Goal: Information Seeking & Learning: Learn about a topic

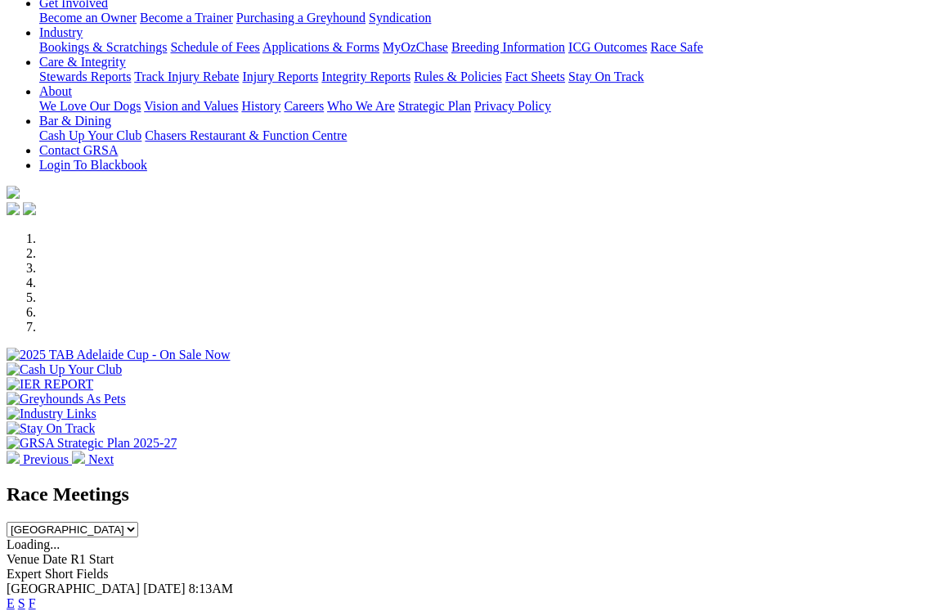
scroll to position [347, 0]
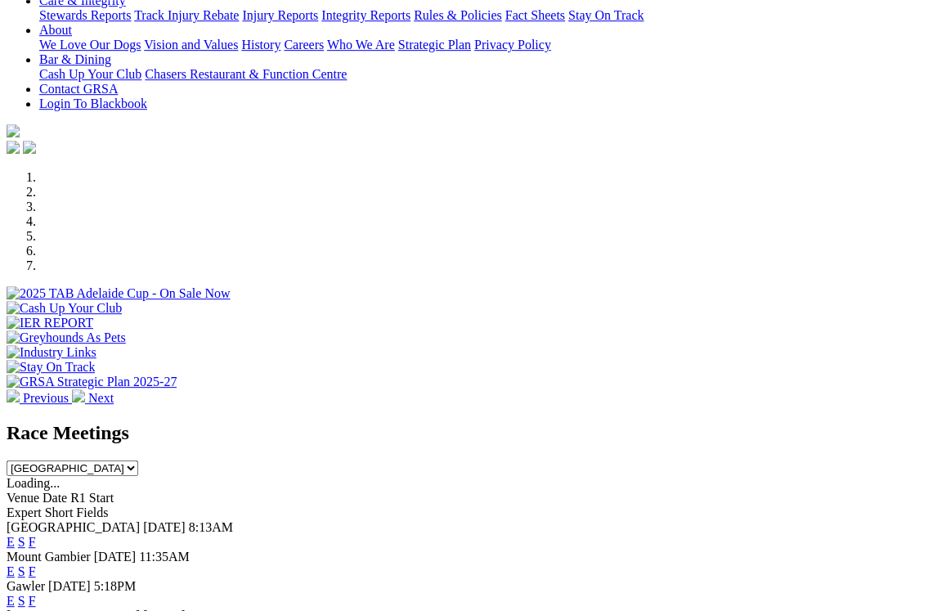
click at [138, 460] on select "South Australia New South Wales Northern Territory Queensland Tasmania Victoria…" at bounding box center [73, 468] width 132 height 16
select select "QLD"
click at [36, 564] on link "F" at bounding box center [32, 571] width 7 height 14
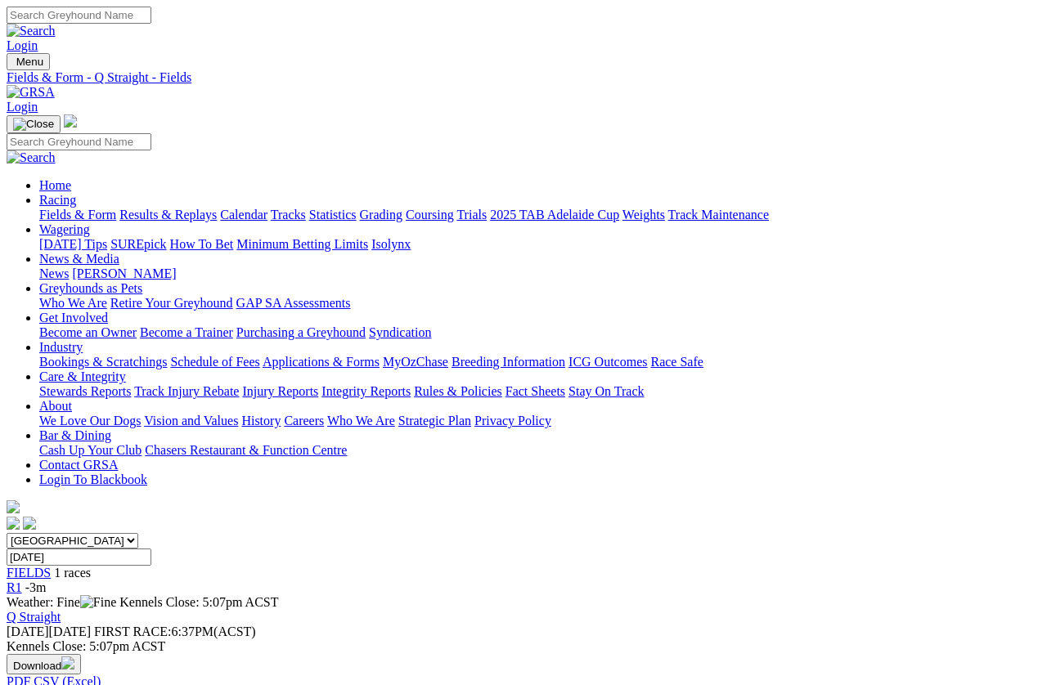
click at [76, 193] on link "Racing" at bounding box center [57, 200] width 37 height 14
click at [191, 208] on link "Results & Replays" at bounding box center [167, 215] width 97 height 14
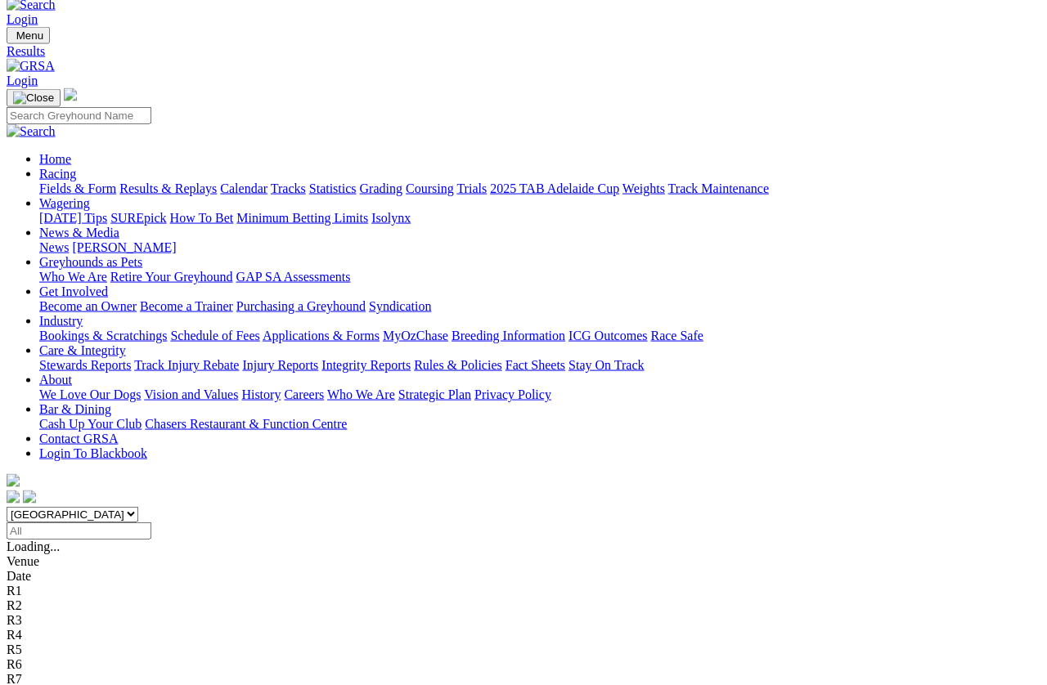
scroll to position [26, 0]
click at [138, 507] on select "South Australia New South Wales Northern Territory Queensland Tasmania Victoria…" at bounding box center [73, 515] width 132 height 16
select select "QLD"
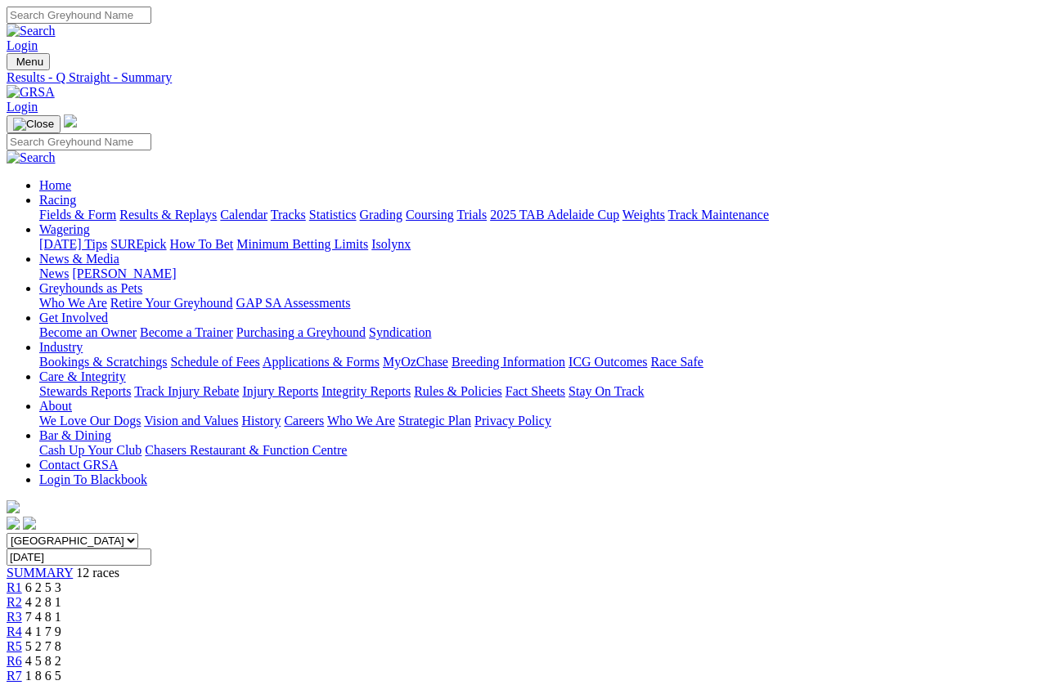
scroll to position [11, 0]
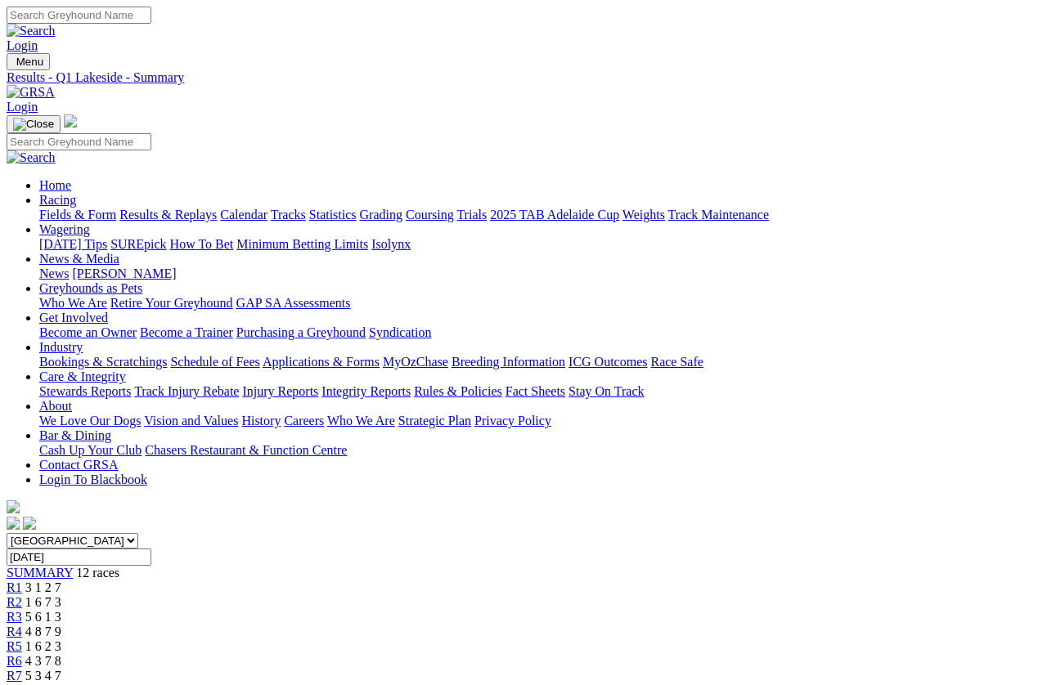
click at [151, 549] on input "Friday, 29 Aug 2025" at bounding box center [79, 557] width 145 height 17
type input "[DATE], [DATE]"
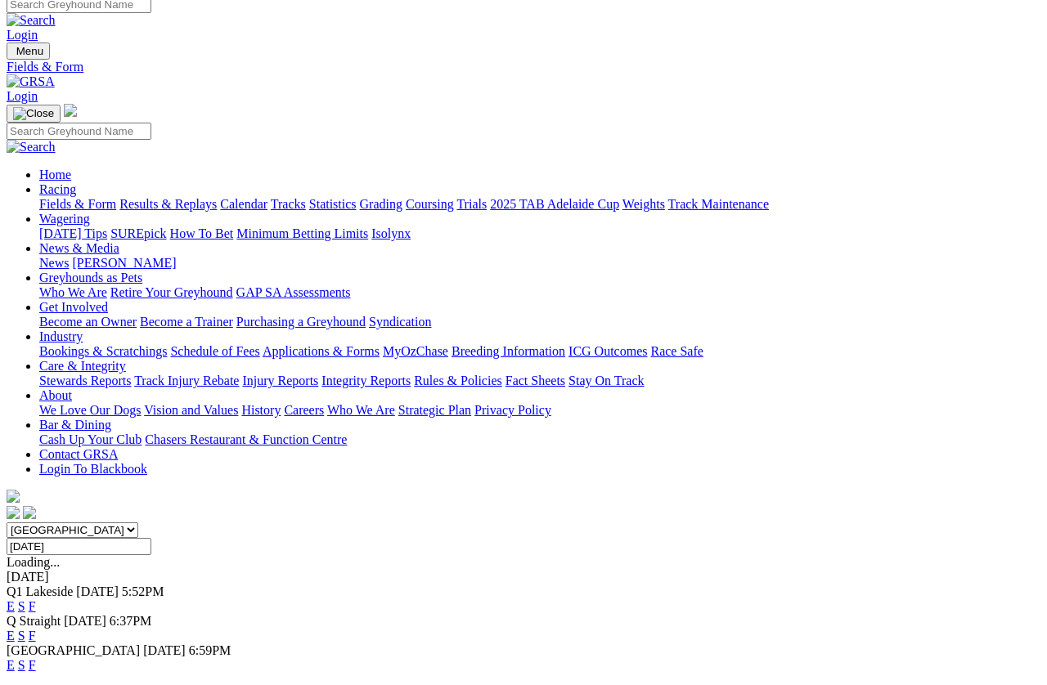
scroll to position [11, 0]
click at [36, 610] on link "F" at bounding box center [32, 636] width 7 height 14
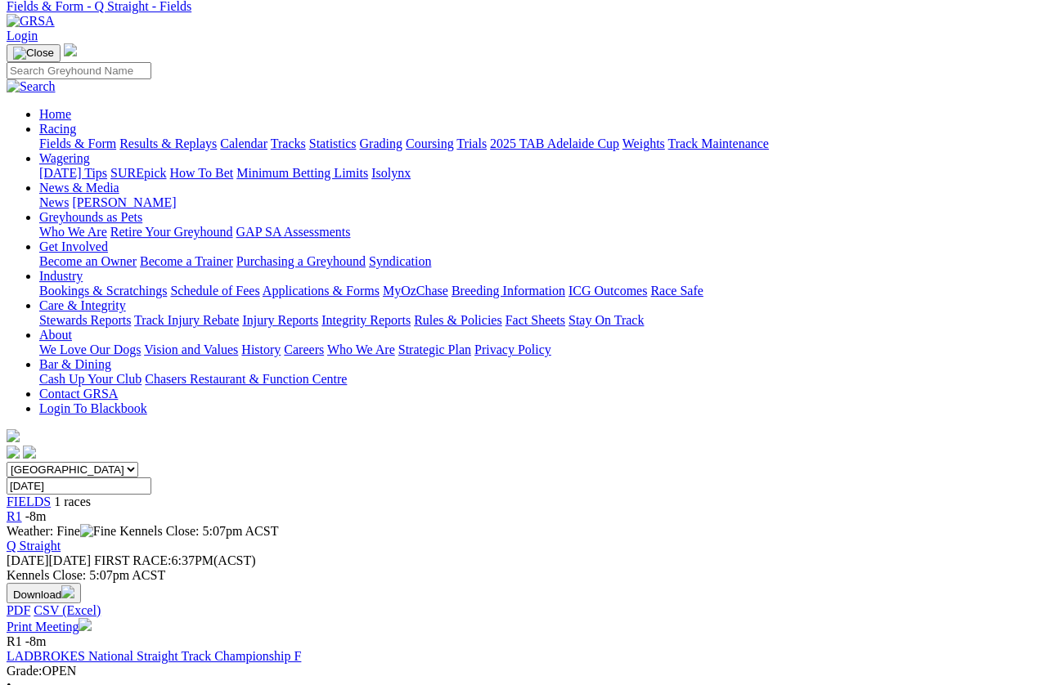
scroll to position [71, 2]
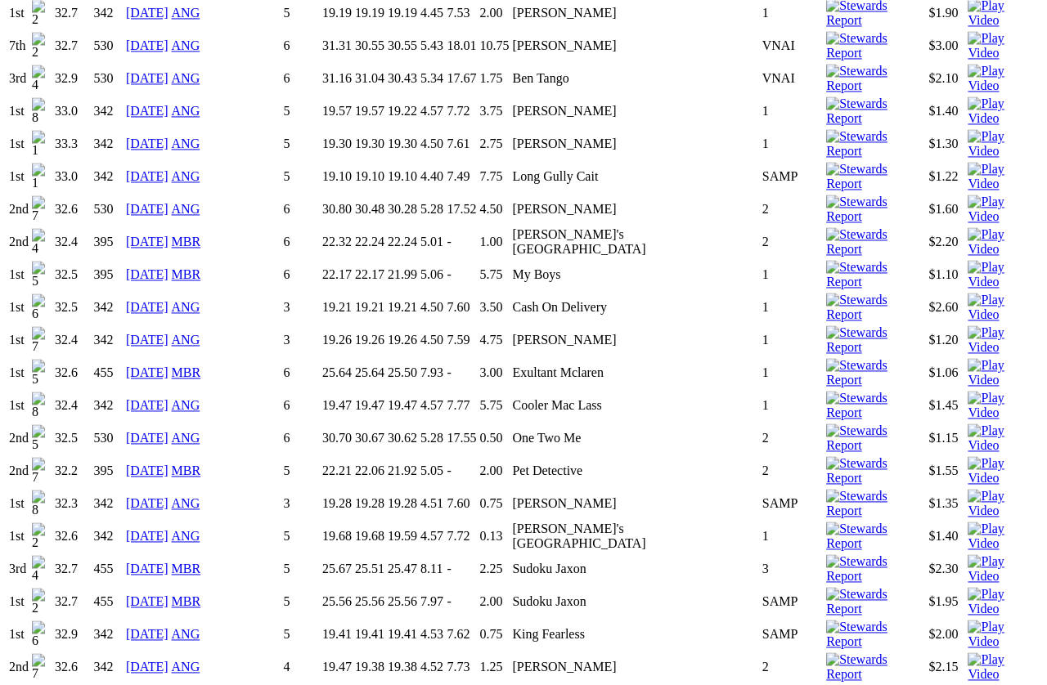
scroll to position [1398, 0]
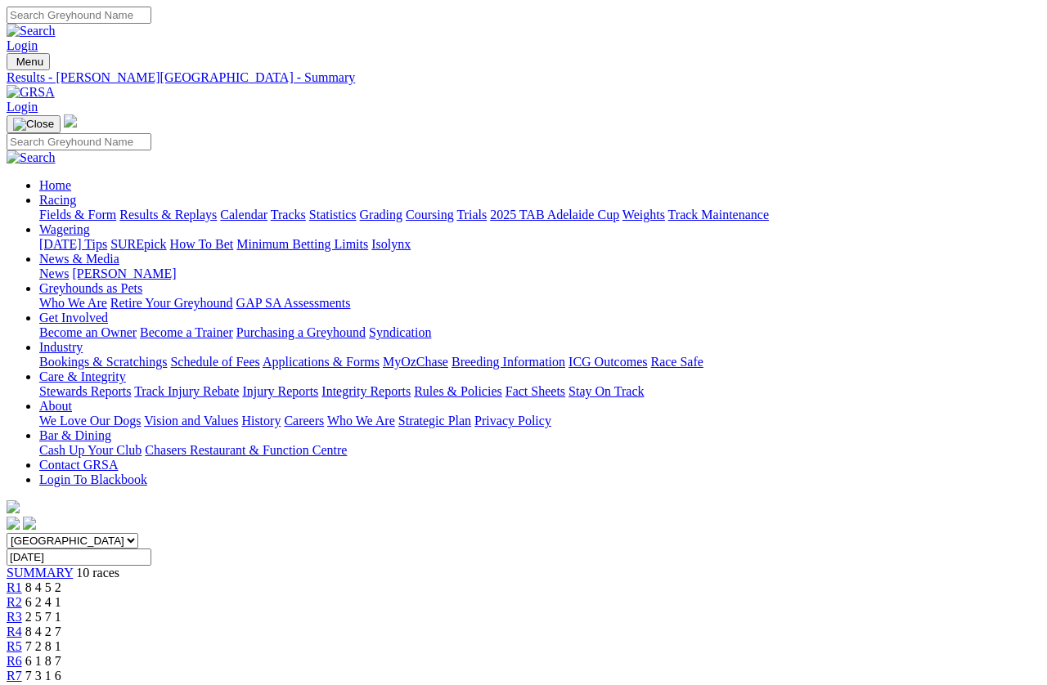
scroll to position [6, 0]
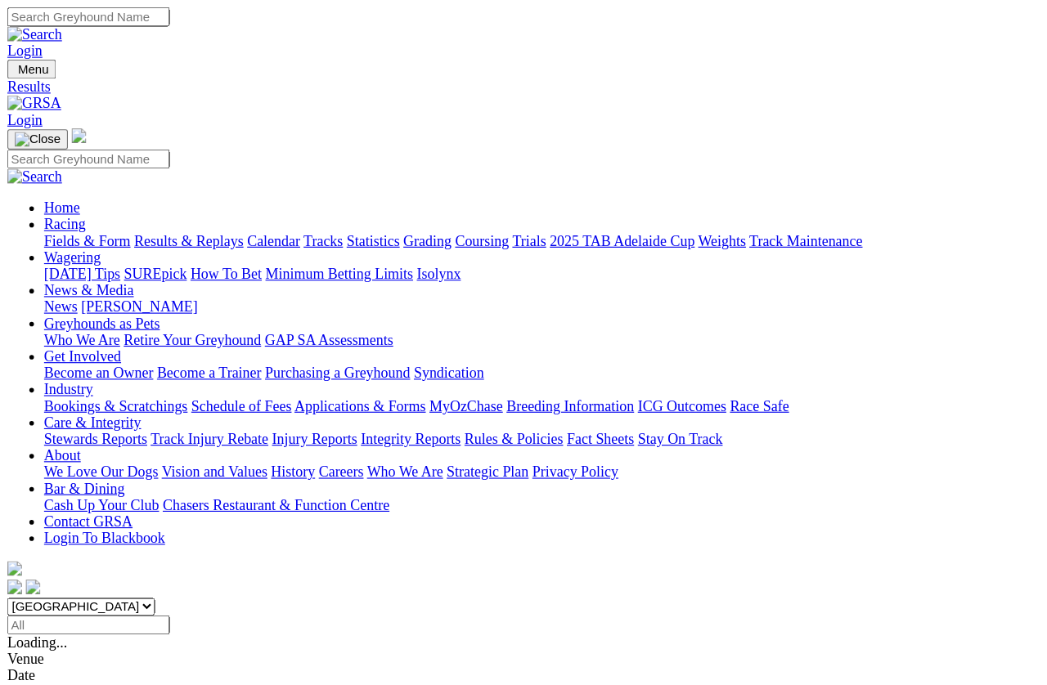
scroll to position [11, 0]
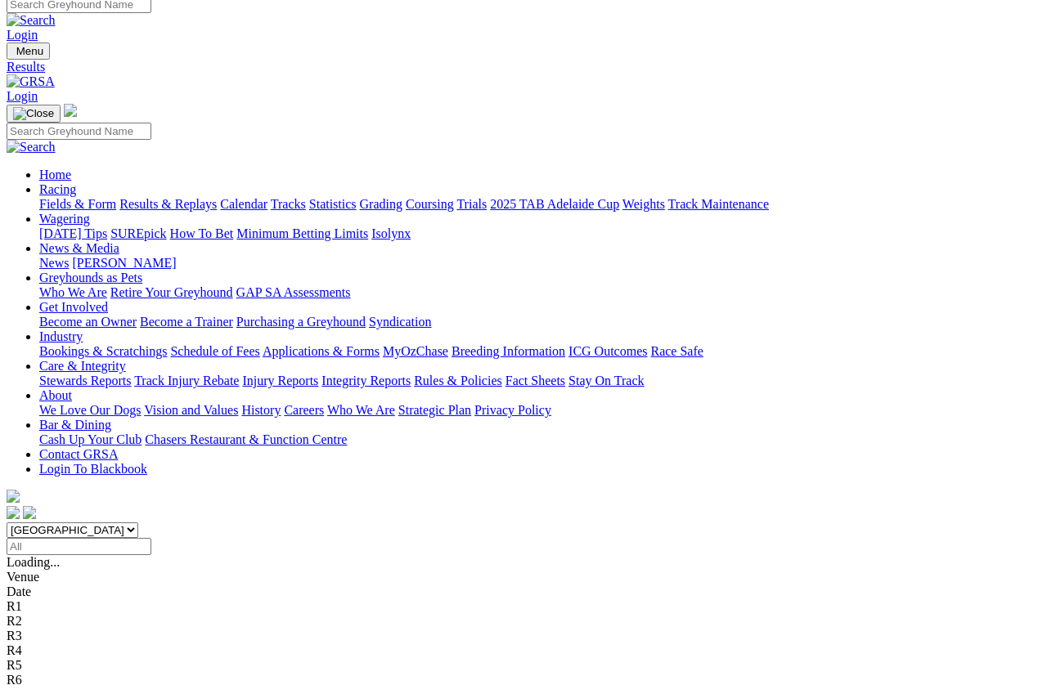
click at [151, 538] on input "Select date" at bounding box center [79, 546] width 145 height 17
click at [138, 523] on select "South Australia New South Wales Northern Territory Queensland Tasmania Victoria…" at bounding box center [73, 531] width 132 height 16
select select "QLD"
click at [151, 538] on input "Select date" at bounding box center [79, 546] width 145 height 17
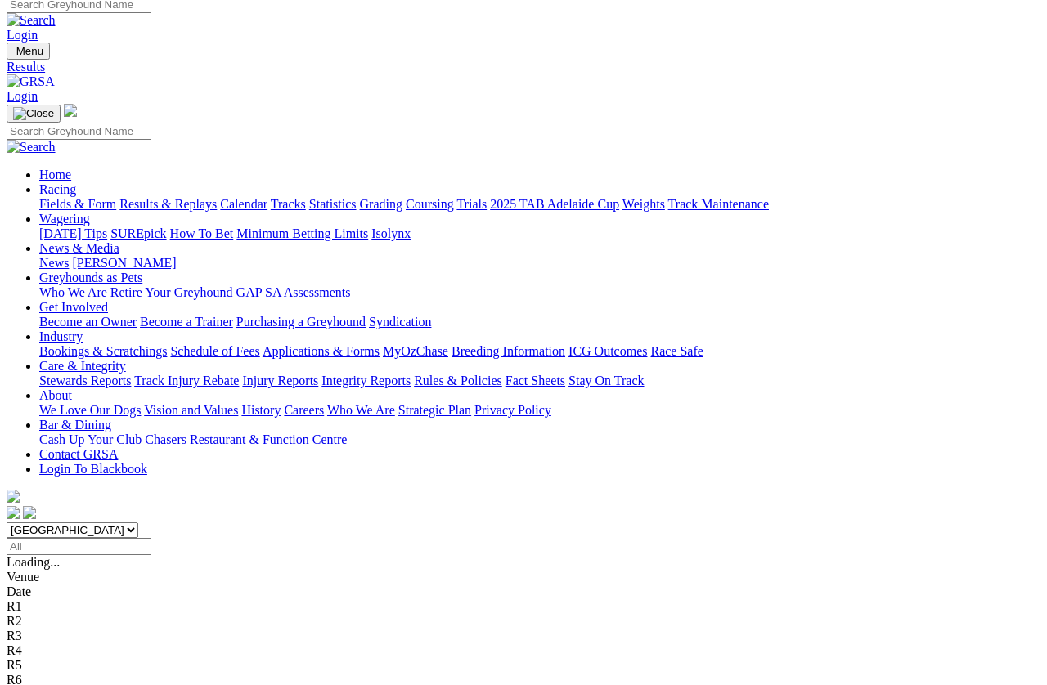
type input "Today, 30 Aug 2025"
click at [274, 600] on div "R1" at bounding box center [524, 607] width 1034 height 15
click at [76, 182] on link "Racing" at bounding box center [57, 189] width 37 height 14
click at [62, 197] on link "Fields & Form" at bounding box center [77, 204] width 77 height 14
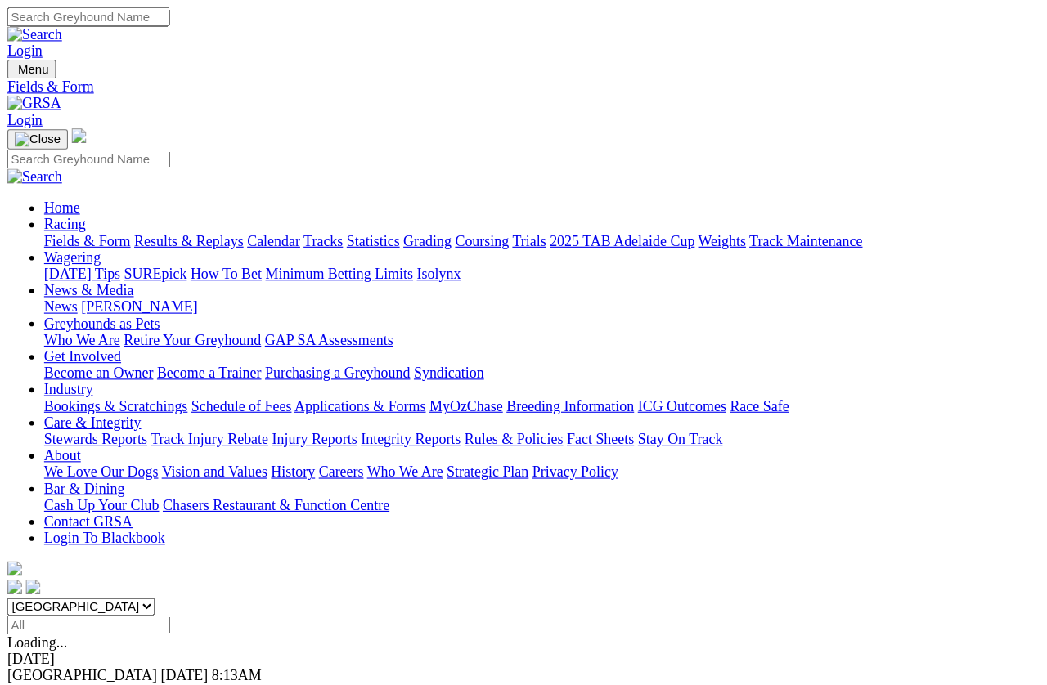
scroll to position [11, 0]
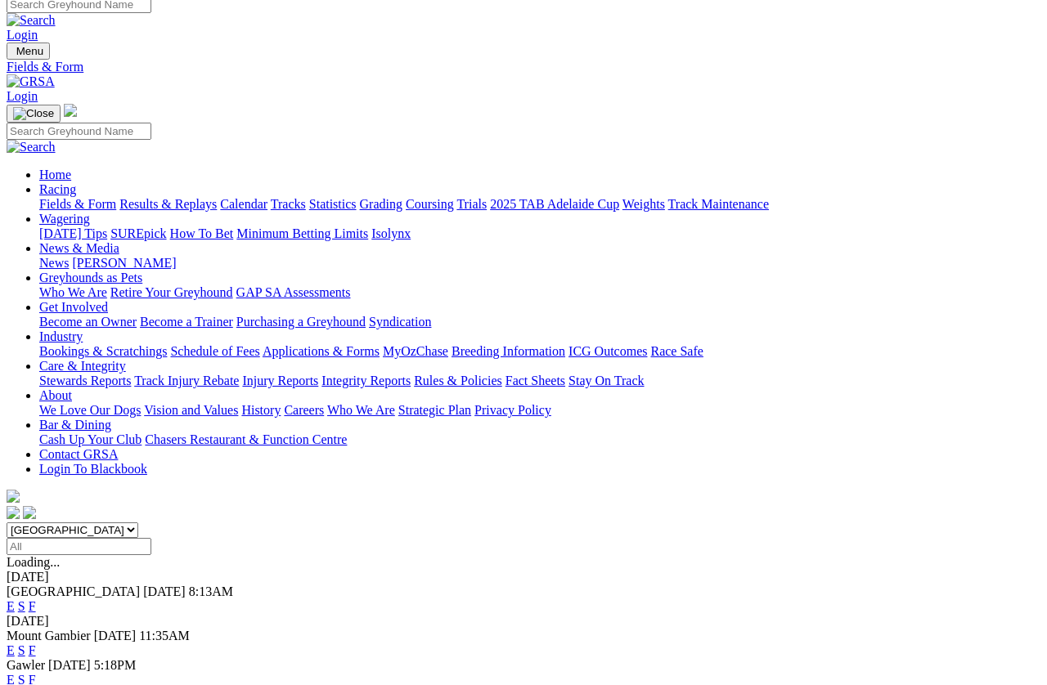
click at [138, 523] on select "South Australia New South Wales Northern Territory Queensland Tasmania Victoria…" at bounding box center [73, 531] width 132 height 16
select select "QLD"
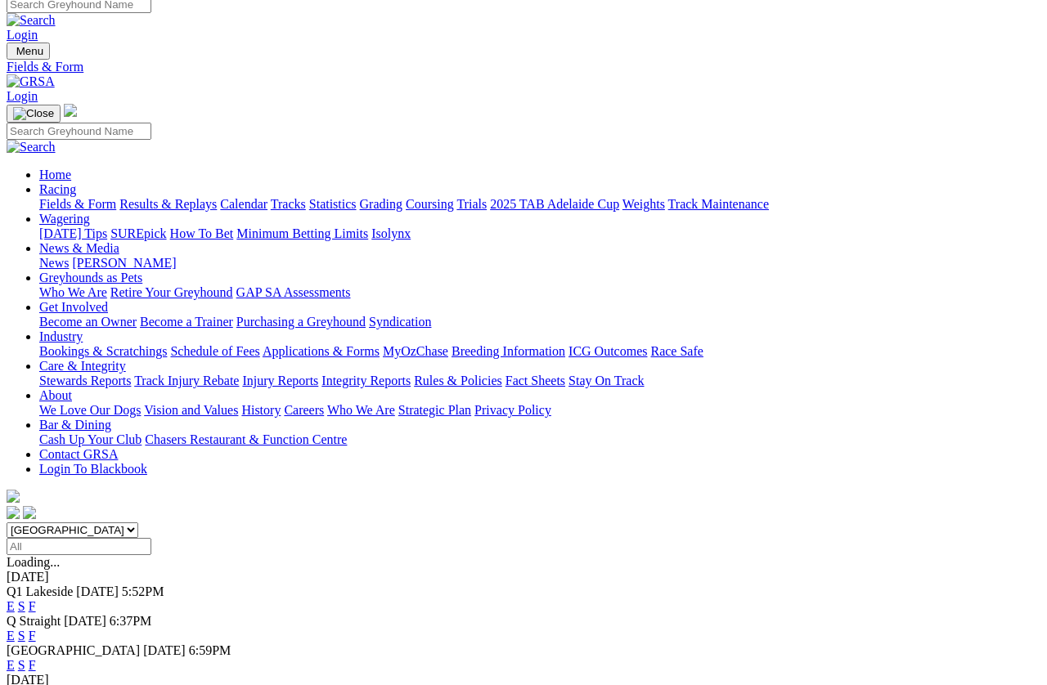
click at [36, 610] on link "F" at bounding box center [32, 636] width 7 height 14
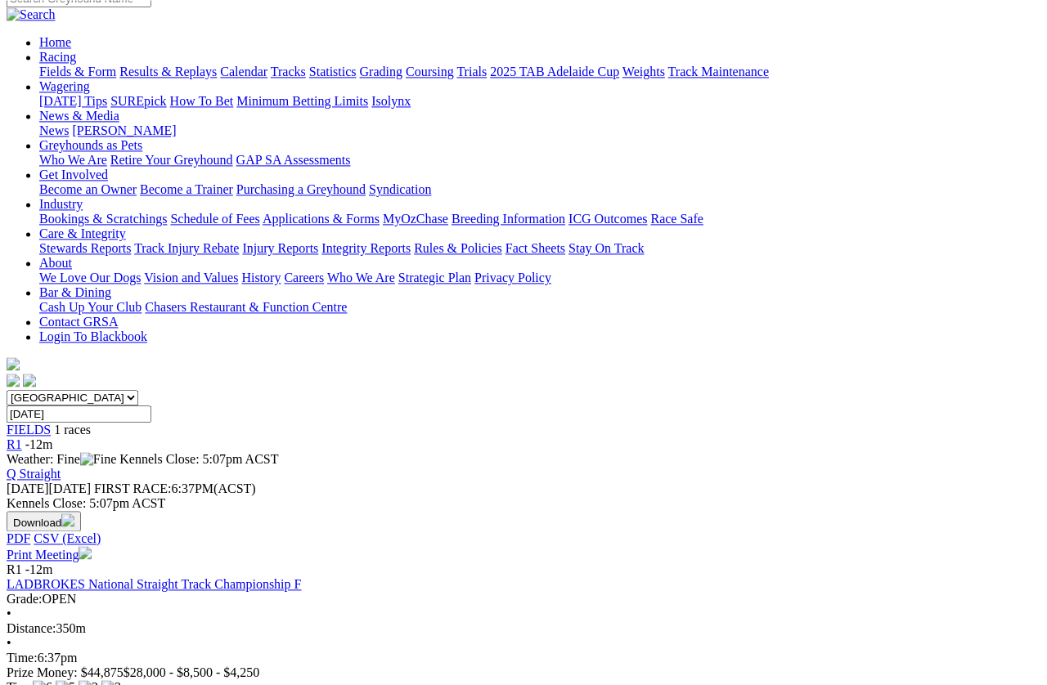
scroll to position [143, 0]
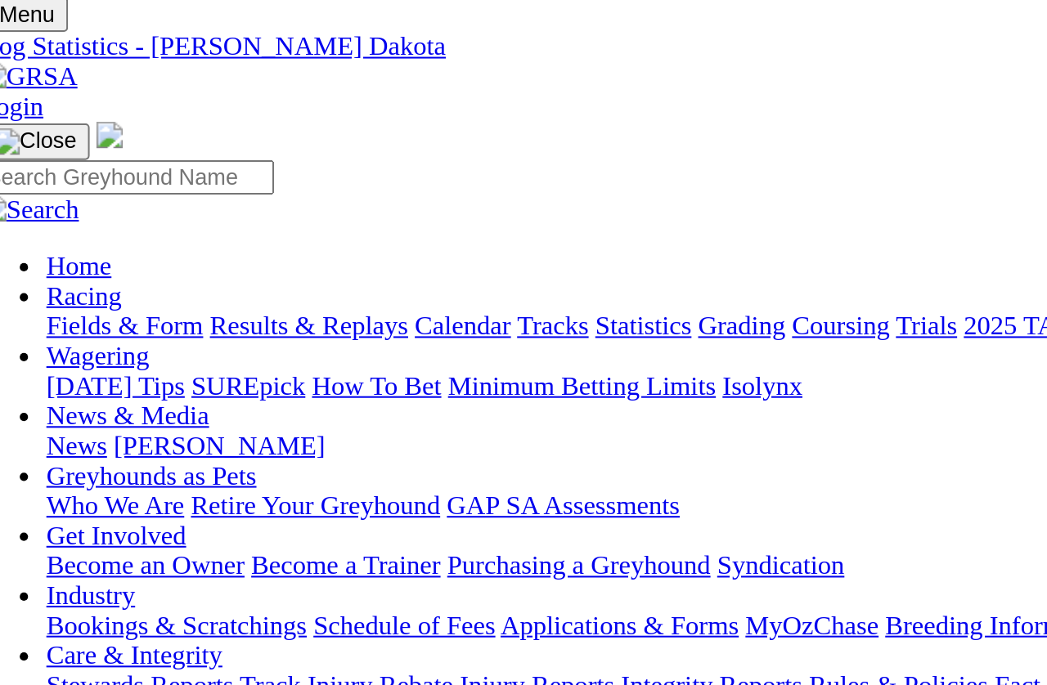
scroll to position [53, 0]
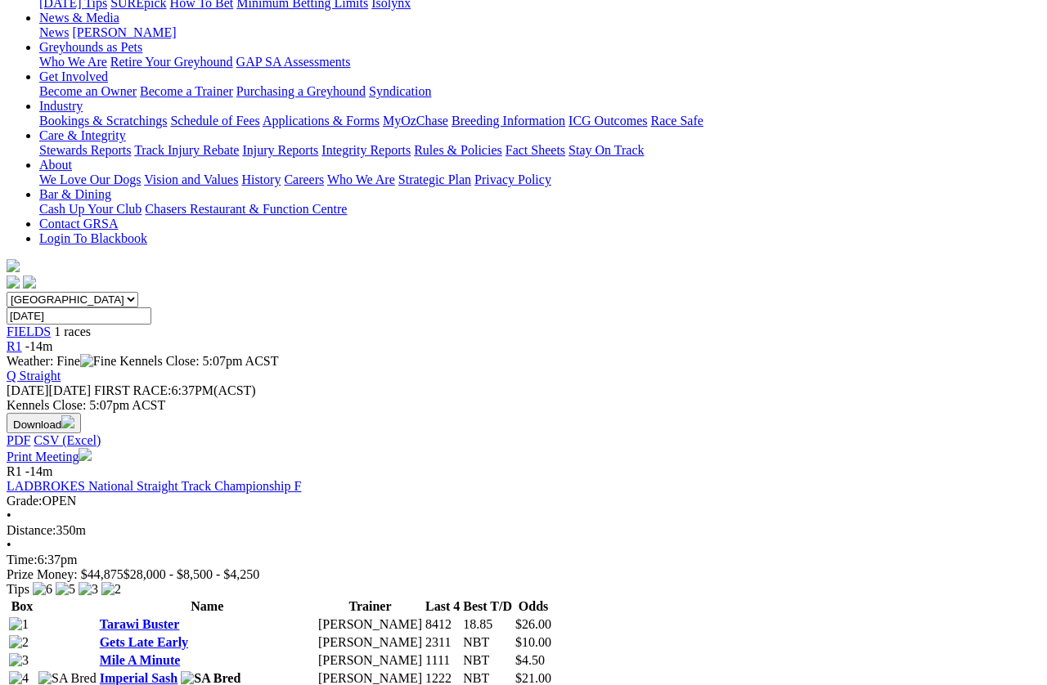
scroll to position [241, 0]
click at [159, 671] on link "Imperial Sash" at bounding box center [139, 678] width 79 height 14
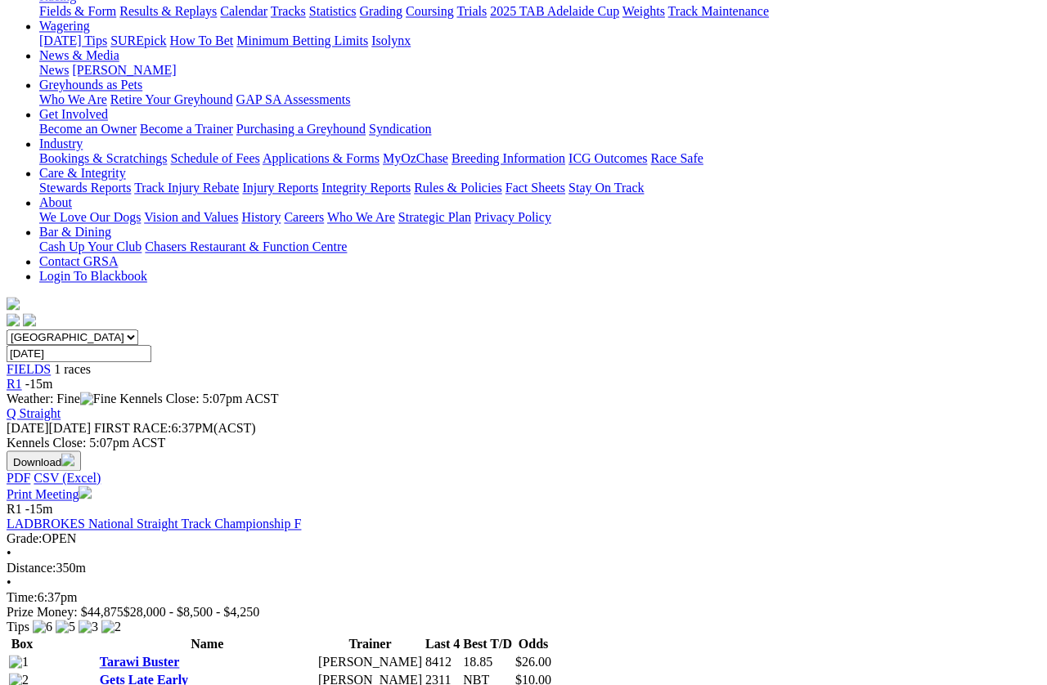
scroll to position [204, 0]
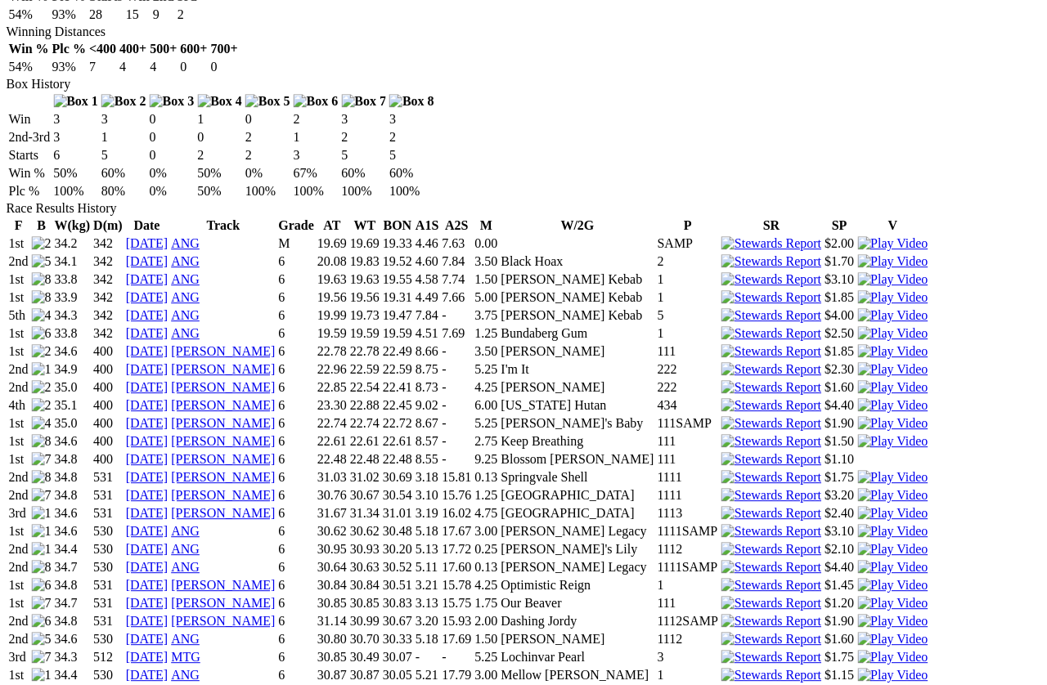
scroll to position [1089, 0]
